Goal: Information Seeking & Learning: Find specific fact

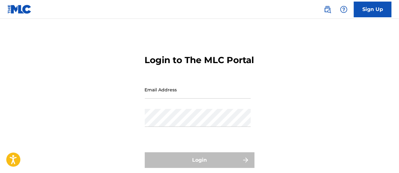
click at [194, 98] on input "Email Address" at bounding box center [198, 89] width 106 height 18
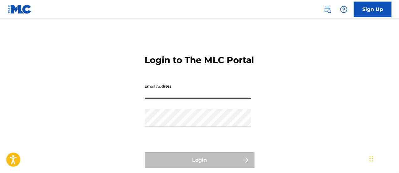
click at [172, 98] on input "Email Address" at bounding box center [198, 89] width 106 height 18
click at [164, 98] on input "Email Address" at bounding box center [198, 89] width 106 height 18
type input "[EMAIL_ADDRESS][DOMAIN_NAME]"
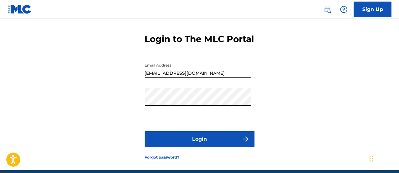
scroll to position [30, 0]
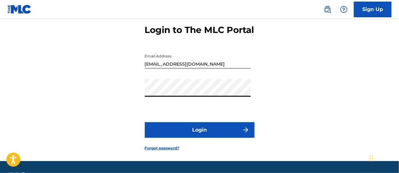
click at [209, 137] on button "Login" at bounding box center [200, 130] width 110 height 16
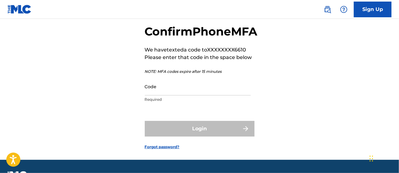
click at [161, 95] on input "Code" at bounding box center [198, 86] width 106 height 18
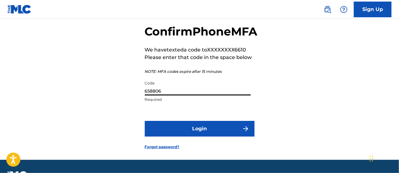
type input "658806"
click at [145, 121] on button "Login" at bounding box center [200, 129] width 110 height 16
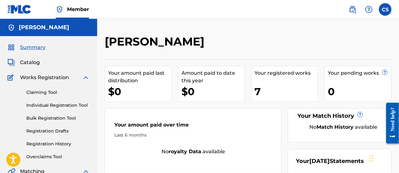
click at [27, 60] on span "Catalog" at bounding box center [30, 63] width 20 height 8
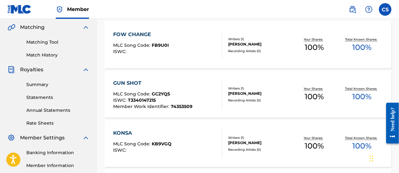
scroll to position [152, 0]
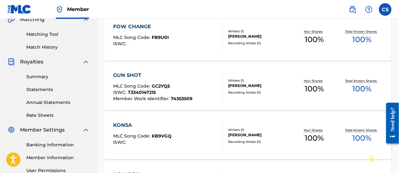
click at [163, 96] on span "Member Work Identifier :" at bounding box center [142, 98] width 58 height 6
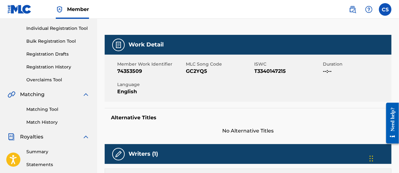
scroll to position [76, 0]
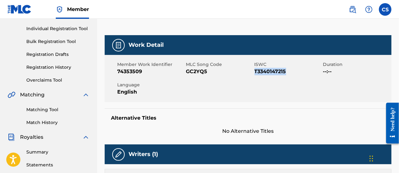
click at [233, 96] on div "Member Work Identifier 74353509 MLC Song Code GC2YQ5 ISWC T3340147215 Duration …" at bounding box center [248, 78] width 286 height 47
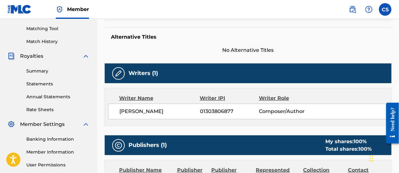
click at [321, 57] on div "Work Detail Member Work Identifier 74353509 MLC Song Code GC2YQ5 ISWC T33401472…" at bounding box center [248, 108] width 286 height 309
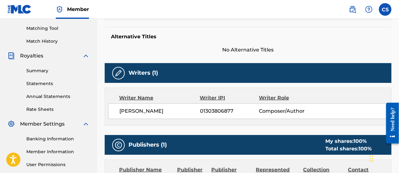
scroll to position [160, 0]
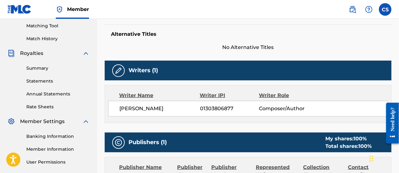
click at [272, 96] on div "Writer Role" at bounding box center [286, 95] width 54 height 8
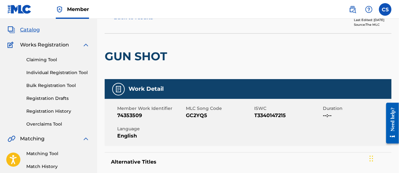
scroll to position [0, 0]
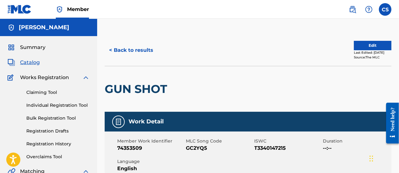
scroll to position [152, 0]
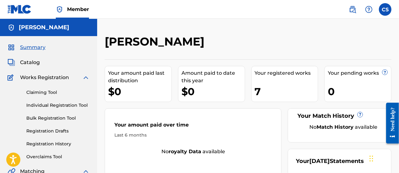
click at [268, 0] on nav "Member CS CS [PERSON_NAME] [EMAIL_ADDRESS][DOMAIN_NAME] Notification Preference…" at bounding box center [199, 9] width 399 height 19
